Goal: Task Accomplishment & Management: Manage account settings

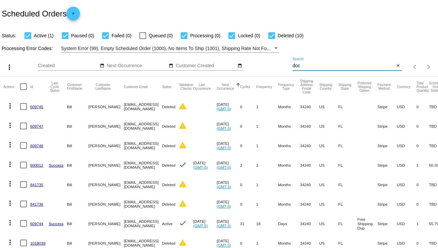
drag, startPoint x: 328, startPoint y: 66, endPoint x: 286, endPoint y: 62, distance: 42.5
click at [286, 62] on div "more_vert Sep Jan Feb Mar Apr 1" at bounding box center [219, 65] width 438 height 24
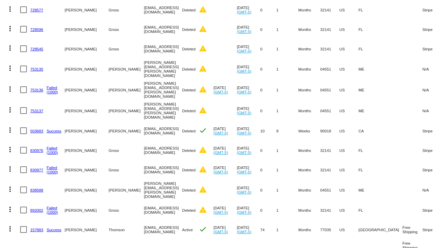
scroll to position [580, 0]
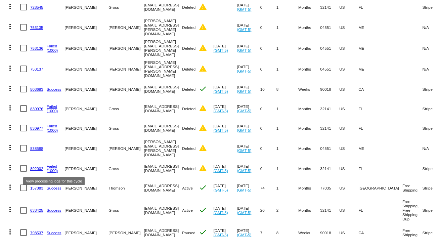
type input "[PERSON_NAME]"
click at [50, 186] on link "Success" at bounding box center [54, 188] width 15 height 4
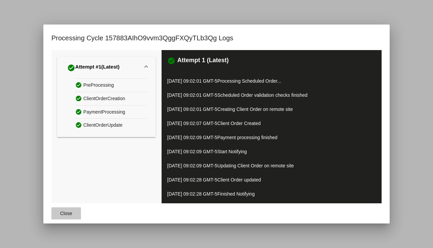
click at [65, 212] on span "Close" at bounding box center [66, 213] width 12 height 5
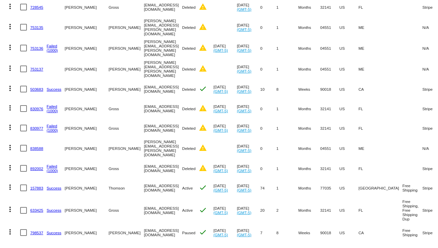
click at [38, 186] on link "157883" at bounding box center [36, 188] width 13 height 4
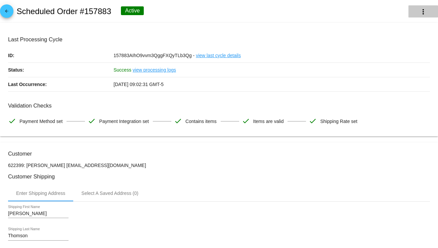
click at [420, 10] on mat-icon "more_vert" at bounding box center [424, 12] width 8 height 8
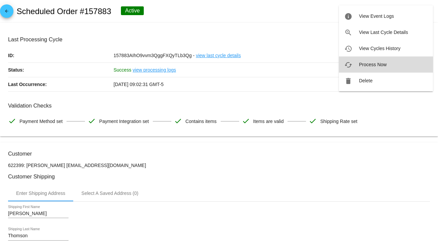
click at [375, 64] on span "Process Now" at bounding box center [373, 64] width 28 height 5
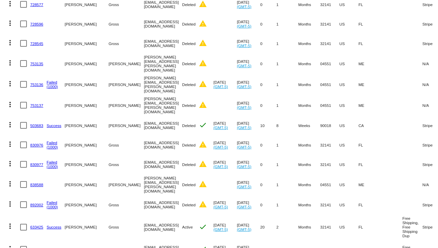
scroll to position [580, 0]
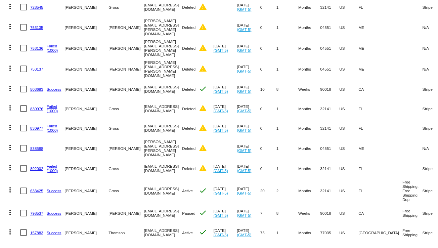
click at [36, 231] on link "157883" at bounding box center [36, 233] width 13 height 4
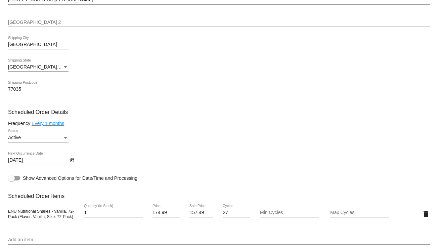
scroll to position [284, 0]
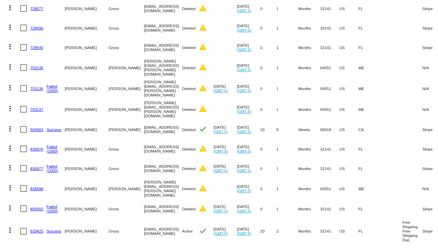
scroll to position [580, 0]
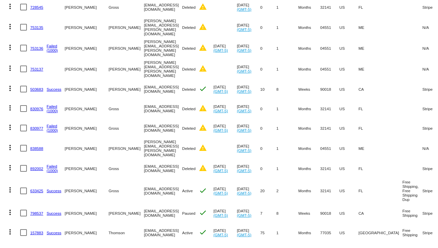
click at [38, 231] on link "157883" at bounding box center [36, 233] width 13 height 4
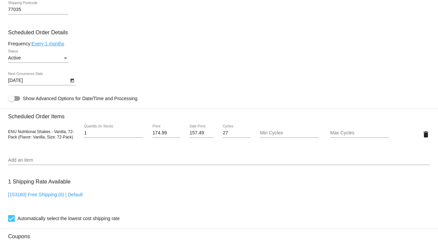
scroll to position [361, 0]
click at [91, 161] on input "Add an item" at bounding box center [219, 159] width 422 height 5
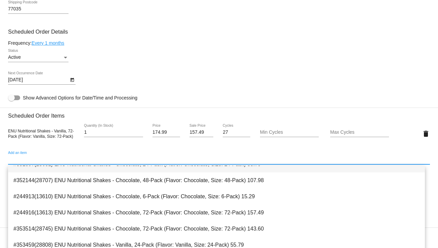
scroll to position [26, 0]
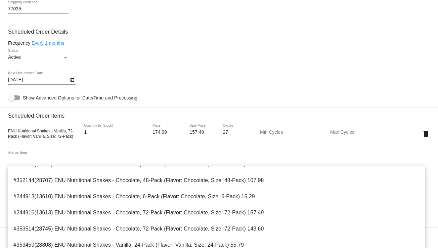
click at [300, 100] on mat-card-content "Customer 622399: Robert Thomson RobertThomson@comcast.net Customer Shipping Ent…" at bounding box center [219, 106] width 422 height 634
